Goal: Transaction & Acquisition: Subscribe to service/newsletter

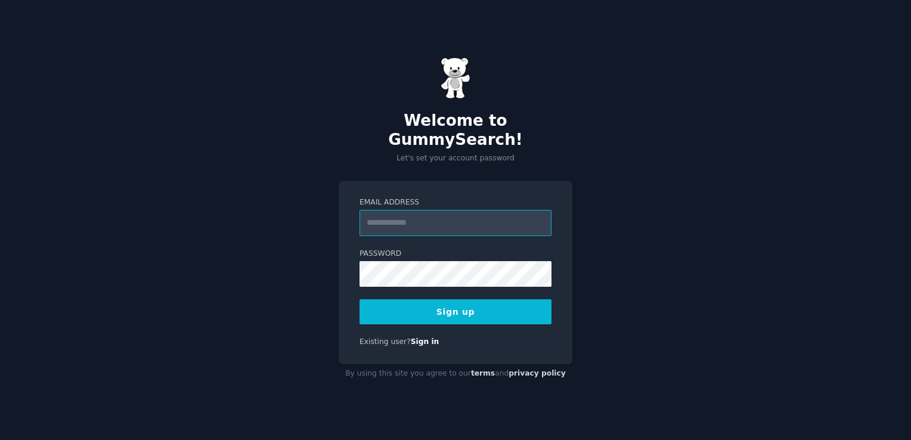
click at [381, 212] on input "Email Address" at bounding box center [456, 223] width 192 height 26
type input "**********"
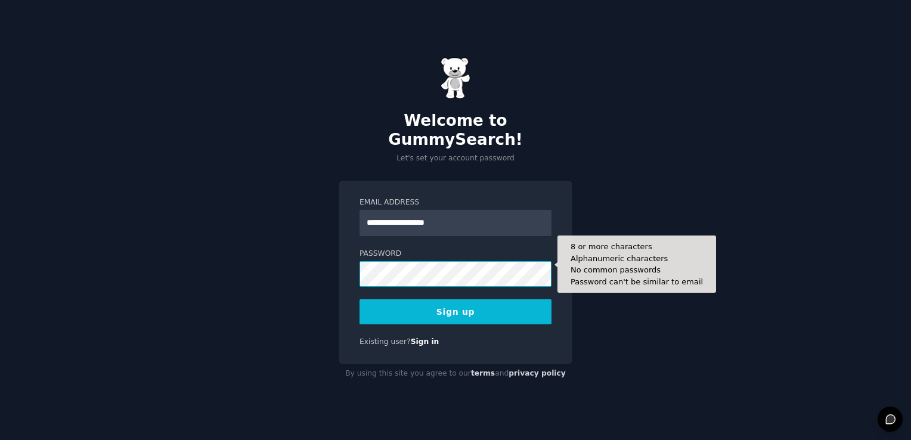
click at [360, 299] on button "Sign up" at bounding box center [456, 311] width 192 height 25
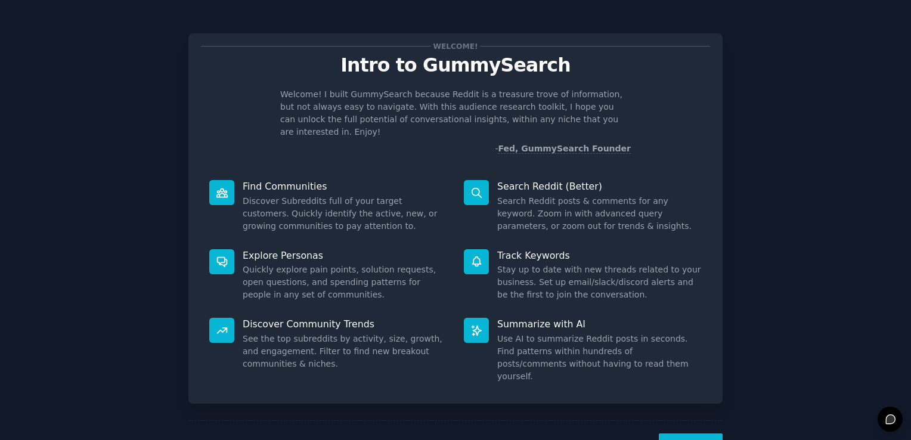
click at [676, 434] on button "Next" at bounding box center [691, 448] width 64 height 29
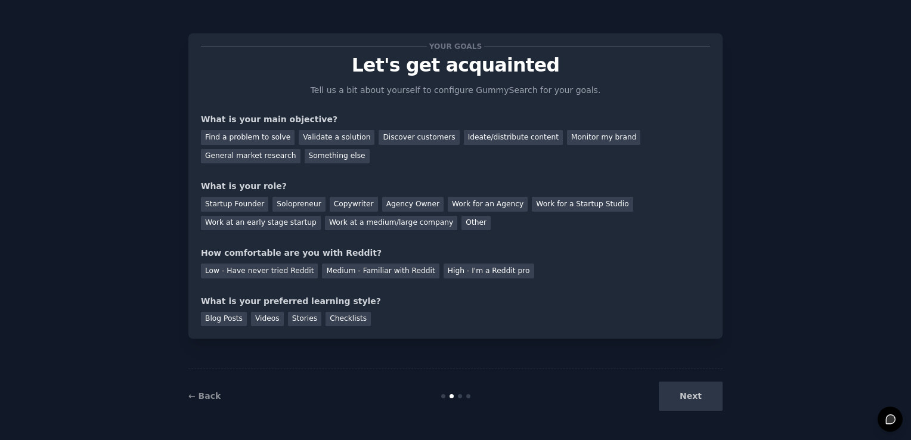
click at [688, 404] on div "Next" at bounding box center [633, 396] width 178 height 29
click at [691, 401] on div "Next" at bounding box center [633, 396] width 178 height 29
click at [250, 137] on div "Find a problem to solve" at bounding box center [248, 137] width 94 height 15
click at [249, 199] on div "Startup Founder" at bounding box center [234, 204] width 67 height 15
click at [304, 202] on div "Solopreneur" at bounding box center [299, 204] width 52 height 15
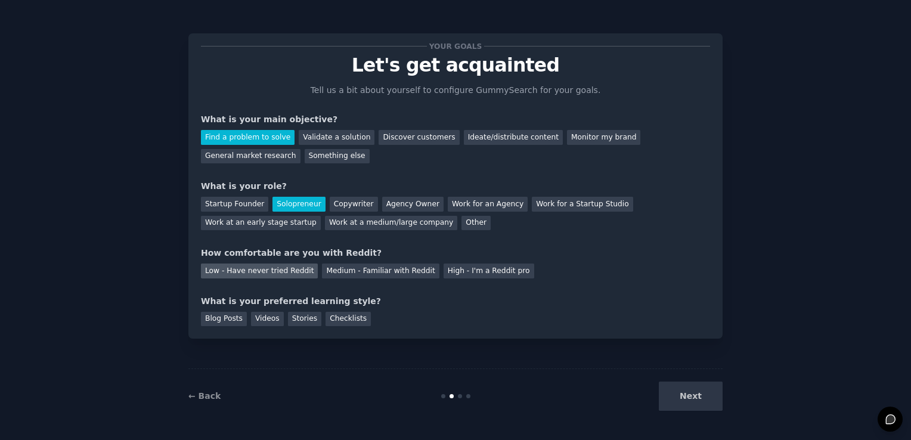
click at [281, 266] on div "Low - Have never tried Reddit" at bounding box center [259, 271] width 117 height 15
click at [227, 321] on div "Blog Posts" at bounding box center [224, 319] width 46 height 15
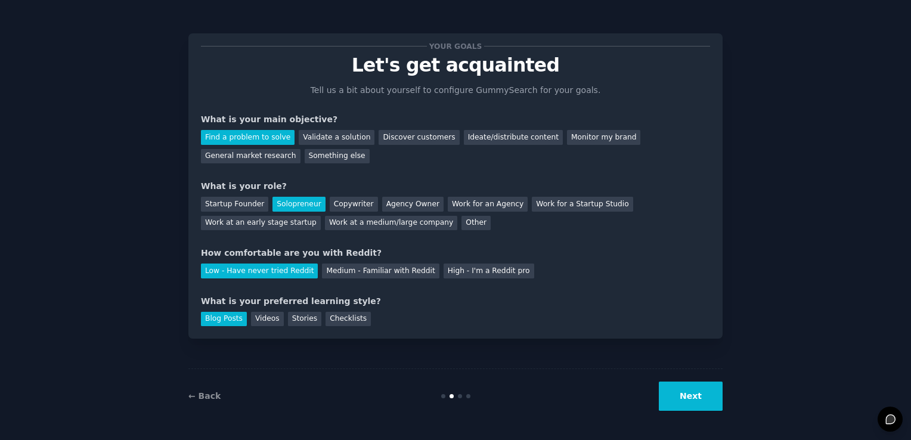
click at [716, 397] on button "Next" at bounding box center [691, 396] width 64 height 29
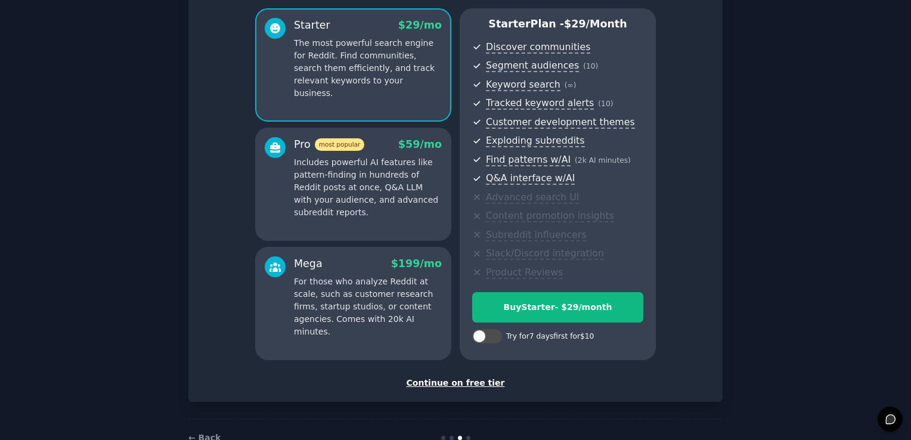
scroll to position [119, 0]
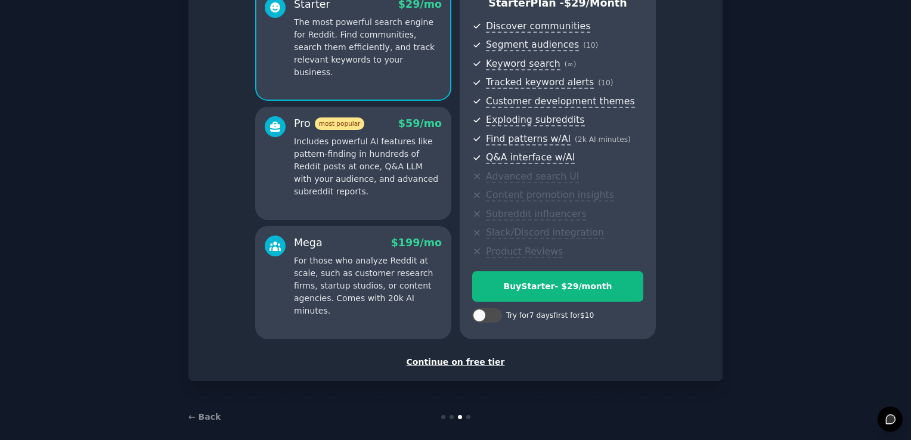
click at [471, 364] on div "Continue on free tier" at bounding box center [455, 362] width 509 height 13
